Goal: Navigation & Orientation: Find specific page/section

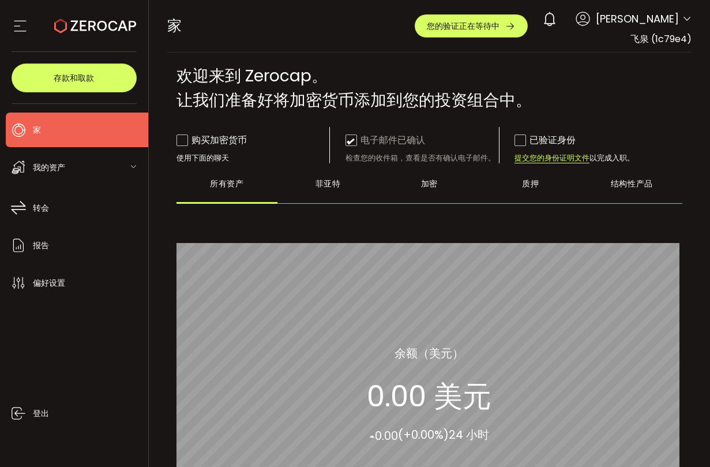
click at [305, 29] on div "家 购买力 0.00 美元 美元 家 家 您的验证正在等待中 0 滕飞权 帐户 飞泉 (1c79e4) 偏好设置 报告 帮助 登出 飞泉 (1c79e4)" at bounding box center [429, 26] width 525 height 52
click at [518, 144] on span at bounding box center [521, 140] width 12 height 12
click at [539, 160] on font "提交您的身份证明文件" at bounding box center [552, 158] width 75 height 10
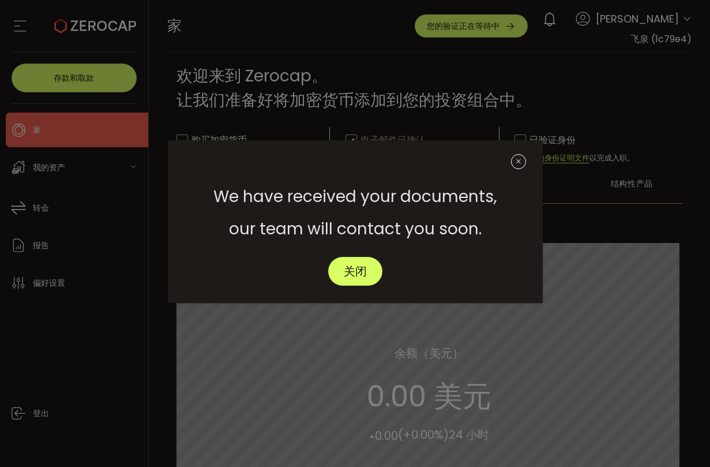
click at [515, 161] on icon "关闭" at bounding box center [518, 161] width 15 height 15
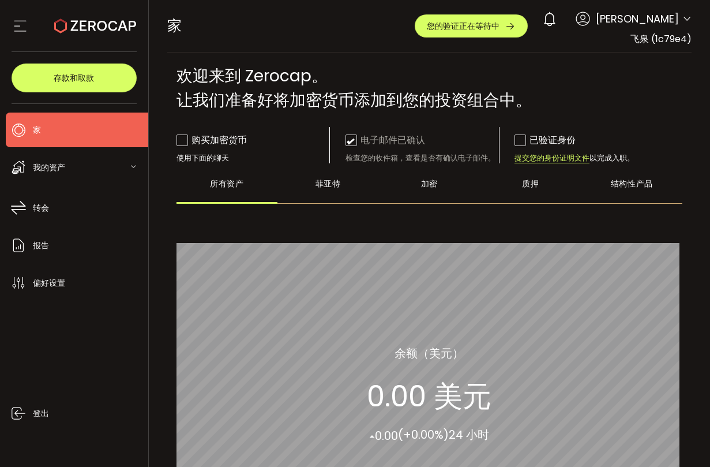
click at [318, 190] on div "菲亚特" at bounding box center [329, 183] width 102 height 40
click at [410, 32] on div "家 购买力 0.00 美元 美元 家 家 您的验证正在等待中 0 滕飞权 帐户 飞泉 (1c79e4) 偏好设置 报告 帮助 登出 飞泉 (1c79e4)" at bounding box center [429, 26] width 525 height 52
click at [396, 57] on main "欢迎来到 Viva。 让我们准备好将加密货币添加到您的投资组合中。 欢迎来到 Zerocap。 让我们准备好将加密货币添加到您的投资组合中。 购买加密货币 使…" at bounding box center [430, 355] width 544 height 604
click at [20, 25] on icon at bounding box center [20, 25] width 17 height 17
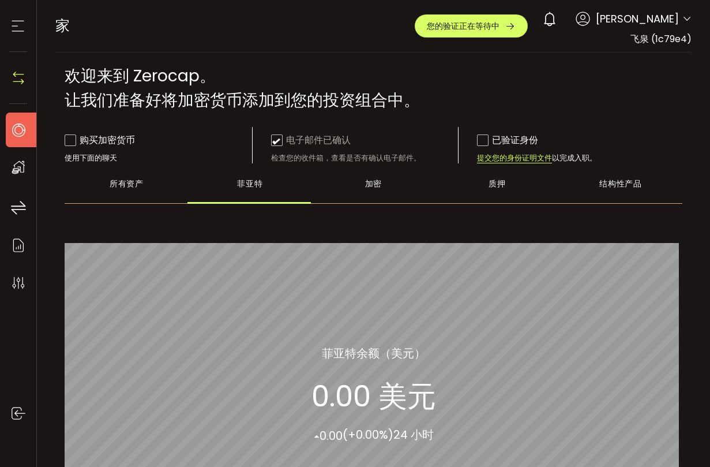
click at [125, 182] on font "所有资产" at bounding box center [126, 184] width 33 height 12
click at [391, 218] on div "所有资产 余额（美元） 0.00 美元 ▴ 0.00 (+0.00%) 24 小时" at bounding box center [374, 394] width 618 height 365
drag, startPoint x: 138, startPoint y: 72, endPoint x: 188, endPoint y: 72, distance: 50.2
click at [188, 72] on font "欢迎来到 Zerocap。" at bounding box center [140, 76] width 151 height 23
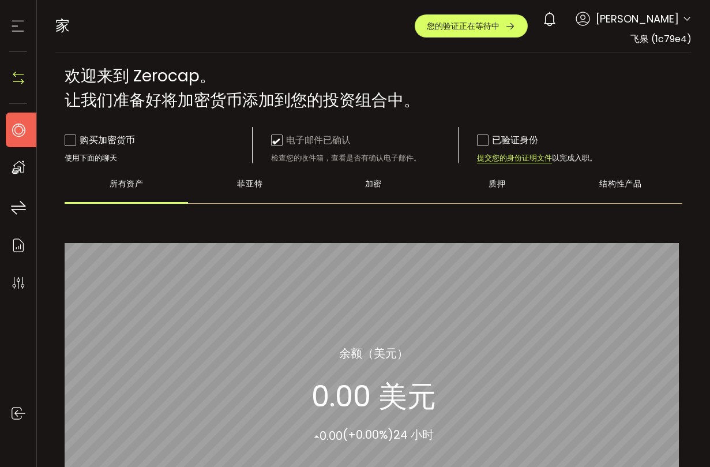
drag, startPoint x: 131, startPoint y: 73, endPoint x: 182, endPoint y: 73, distance: 50.8
click at [192, 73] on font "欢迎来到 Zerocap。" at bounding box center [140, 76] width 151 height 23
drag, startPoint x: 133, startPoint y: 74, endPoint x: 196, endPoint y: 75, distance: 62.9
click at [196, 75] on font "欢迎来到 Zerocap。" at bounding box center [140, 76] width 151 height 23
copy font "Zerocap"
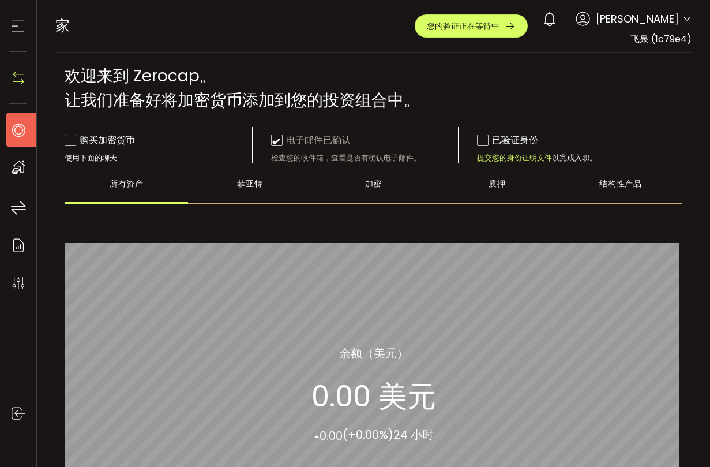
click at [129, 87] on font "欢迎来到 Zerocap。" at bounding box center [140, 76] width 151 height 23
drag, startPoint x: 134, startPoint y: 78, endPoint x: 197, endPoint y: 77, distance: 62.3
click at [197, 77] on font "欢迎来到 Zerocap。" at bounding box center [140, 76] width 151 height 23
copy font "Zerocap"
click at [136, 80] on font "欢迎来到 Zerocap。" at bounding box center [140, 76] width 151 height 23
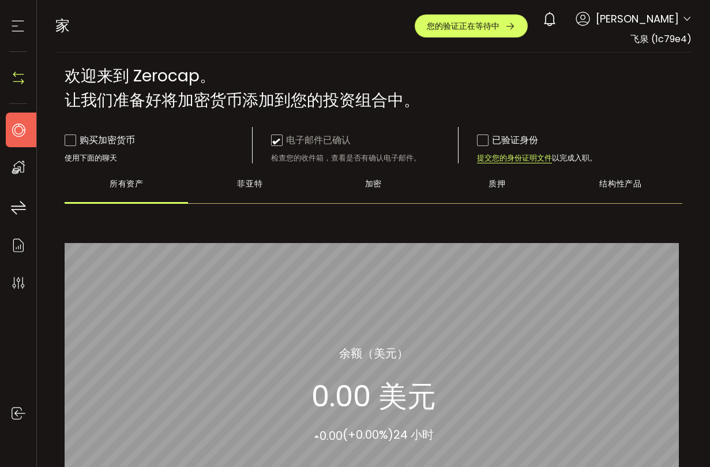
drag, startPoint x: 136, startPoint y: 78, endPoint x: 194, endPoint y: 75, distance: 58.4
click at [194, 75] on font "欢迎来到 Zerocap。" at bounding box center [140, 76] width 151 height 23
drag, startPoint x: 132, startPoint y: 74, endPoint x: 196, endPoint y: 74, distance: 63.5
click at [196, 74] on font "欢迎来到 Zerocap。" at bounding box center [140, 76] width 151 height 23
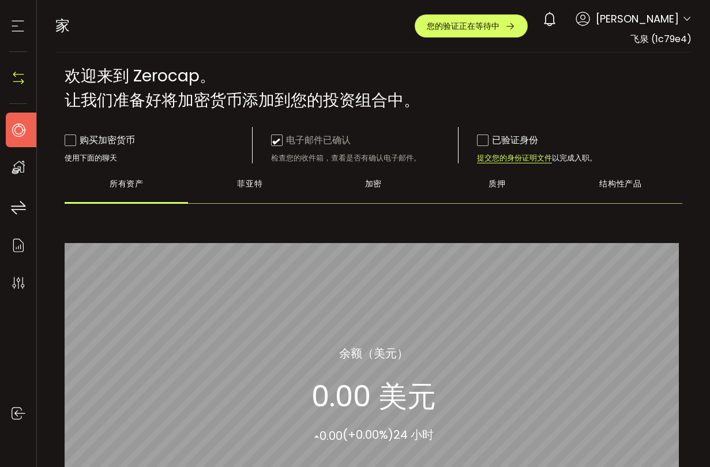
copy font "Zerocap"
